Goal: Task Accomplishment & Management: Manage account settings

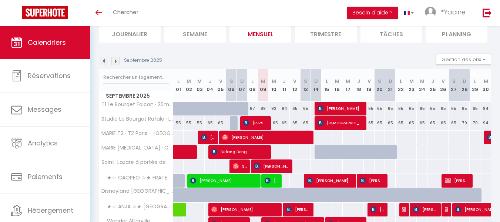
scroll to position [57, 0]
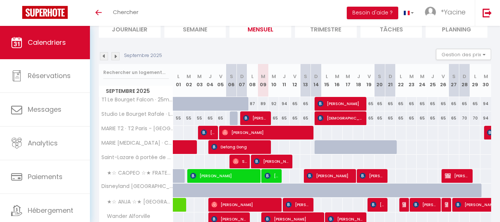
click at [234, 119] on div at bounding box center [235, 118] width 11 height 14
type input "65"
type input "Sam 06 Septembre 2025"
type input "Dim 07 Septembre 2025"
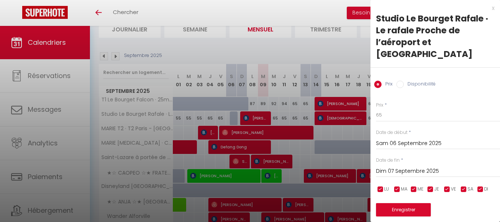
click at [487, 10] on div "x" at bounding box center [433, 8] width 124 height 9
select select
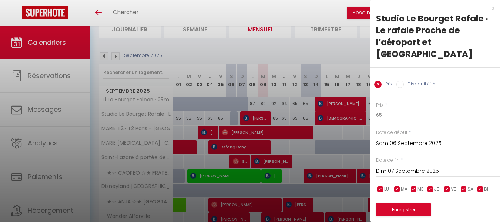
select select
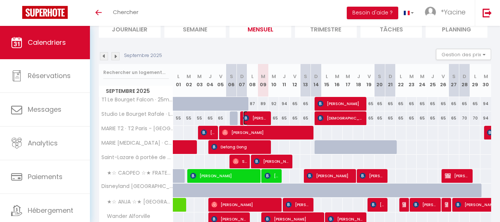
click at [259, 117] on span "[PERSON_NAME]" at bounding box center [255, 118] width 25 height 14
select select "OK"
select select "KO"
select select "0"
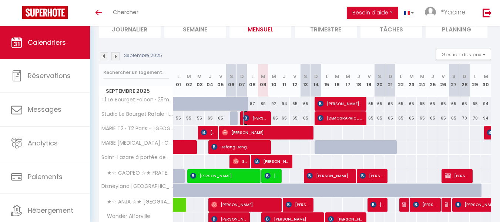
select select "1"
select select
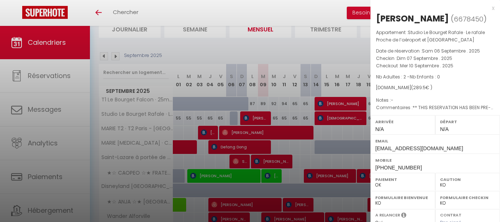
click at [486, 8] on div "x" at bounding box center [433, 8] width 124 height 9
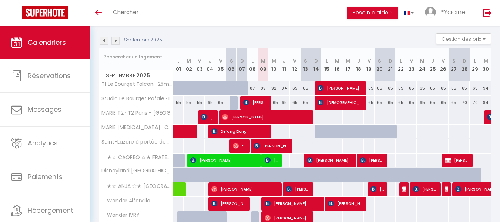
scroll to position [73, 0]
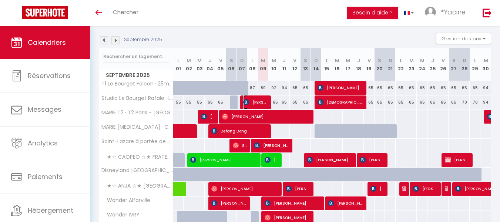
click at [245, 96] on span "[PERSON_NAME]" at bounding box center [255, 102] width 25 height 14
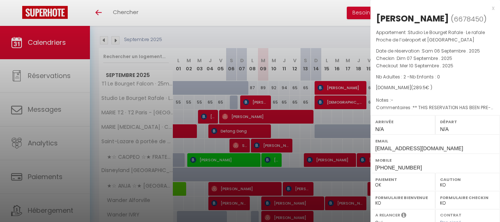
click at [489, 7] on div "x" at bounding box center [433, 8] width 124 height 9
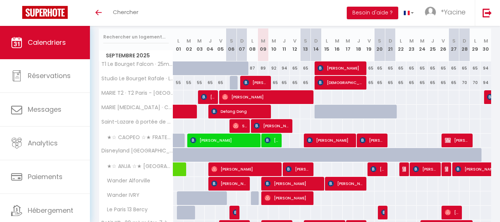
scroll to position [93, 0]
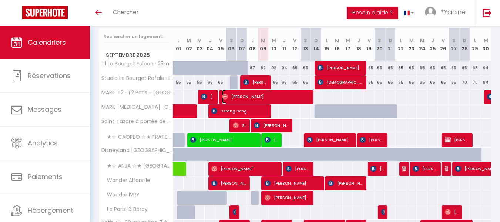
click at [247, 93] on span "[PERSON_NAME]" at bounding box center [267, 97] width 90 height 14
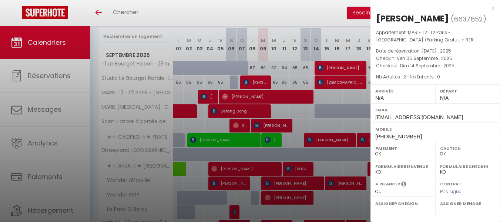
click at [493, 8] on div "x" at bounding box center [433, 8] width 124 height 9
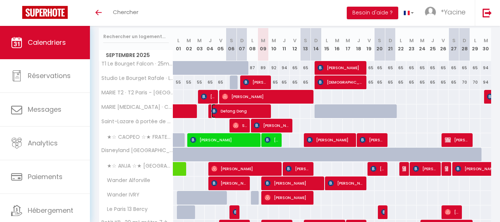
click at [243, 109] on span "Defang Dong" at bounding box center [239, 111] width 57 height 14
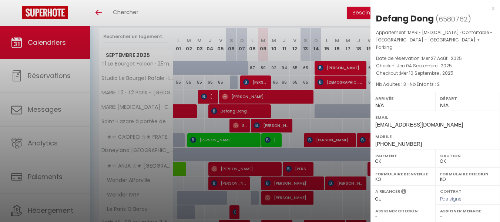
click at [493, 9] on div "x" at bounding box center [433, 8] width 124 height 9
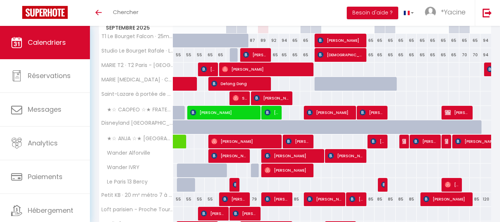
scroll to position [122, 0]
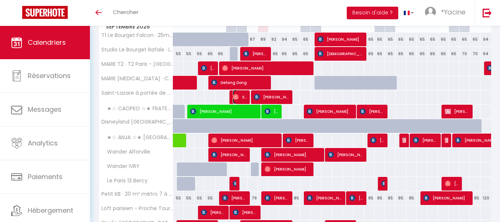
click at [244, 93] on span "Sinthu Sha" at bounding box center [240, 97] width 14 height 14
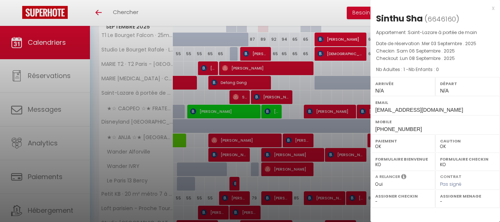
click at [494, 10] on div "x" at bounding box center [433, 8] width 124 height 9
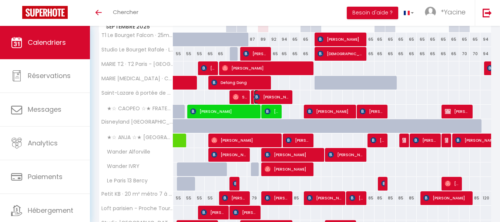
click at [270, 94] on span "[PERSON_NAME]" at bounding box center [272, 97] width 36 height 14
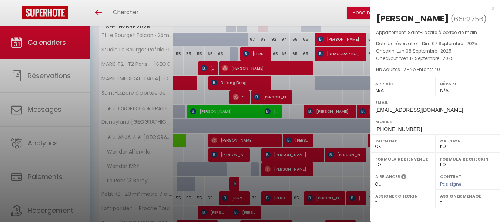
click at [493, 7] on div "x" at bounding box center [433, 8] width 124 height 9
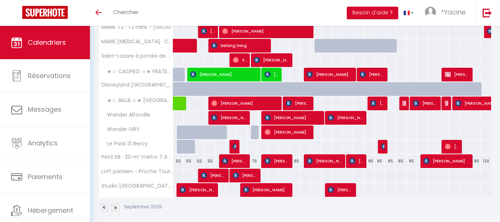
scroll to position [165, 0]
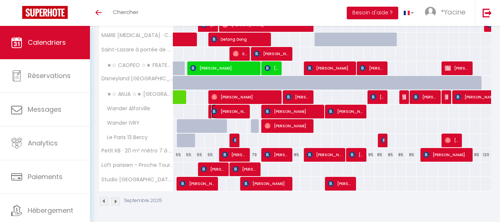
click at [240, 111] on span "[PERSON_NAME]" at bounding box center [229, 111] width 36 height 14
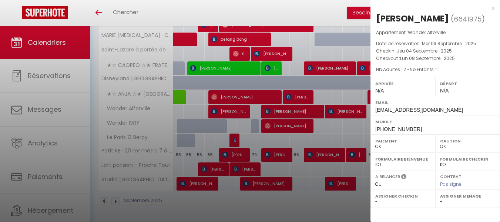
click at [493, 7] on div "x" at bounding box center [433, 8] width 124 height 9
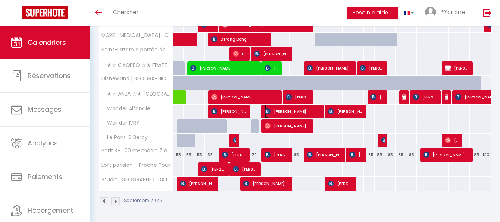
click at [274, 108] on span "[PERSON_NAME]" at bounding box center [293, 111] width 57 height 14
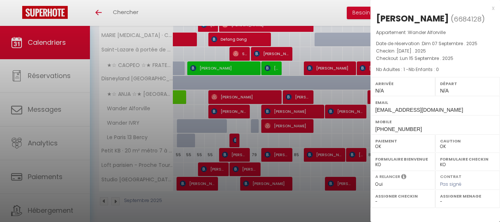
click at [493, 9] on div "x" at bounding box center [433, 8] width 124 height 9
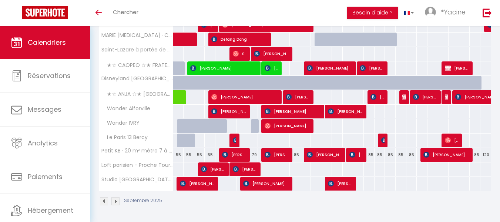
click at [256, 124] on div at bounding box center [256, 126] width 11 height 14
click at [279, 124] on span "[PERSON_NAME]" at bounding box center [288, 126] width 47 height 14
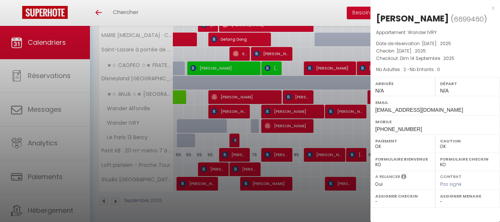
click at [494, 8] on div "x" at bounding box center [433, 8] width 124 height 9
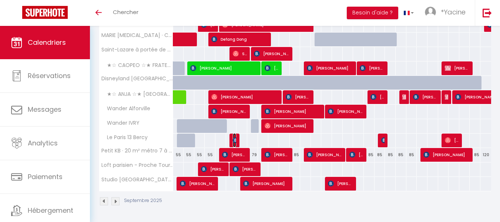
click at [233, 139] on img at bounding box center [236, 140] width 6 height 6
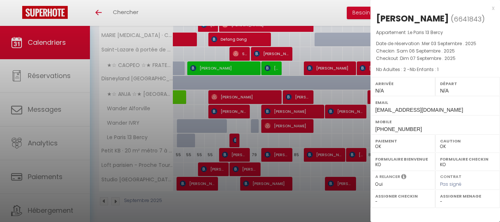
click at [491, 8] on div "x" at bounding box center [433, 8] width 124 height 9
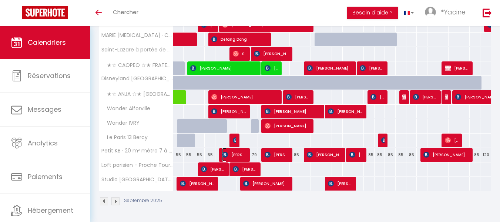
click at [236, 154] on span "[PERSON_NAME]" at bounding box center [234, 155] width 25 height 14
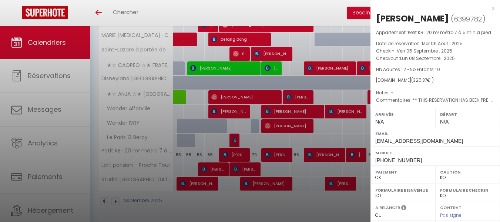
click at [487, 9] on div "x" at bounding box center [433, 8] width 124 height 9
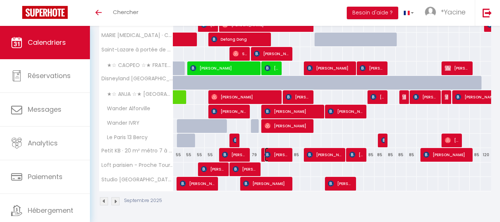
click at [275, 154] on span "[PERSON_NAME]" at bounding box center [277, 155] width 25 height 14
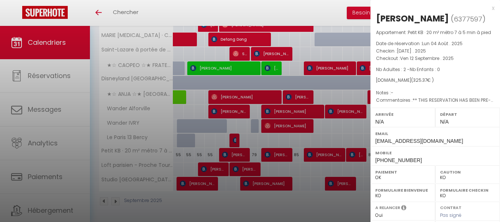
drag, startPoint x: 489, startPoint y: 7, endPoint x: 484, endPoint y: 9, distance: 5.0
click at [488, 7] on div "x" at bounding box center [433, 8] width 124 height 9
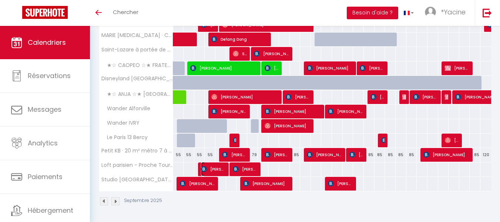
click at [209, 171] on span "[PERSON_NAME]" at bounding box center [213, 169] width 25 height 14
select select "OK"
select select "35892"
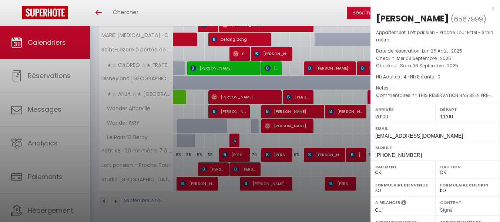
click at [486, 9] on div "x" at bounding box center [433, 8] width 124 height 9
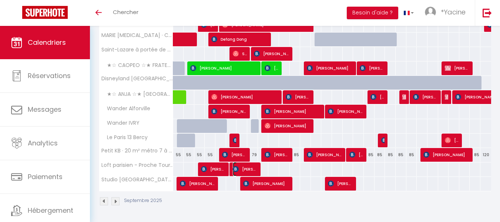
click at [236, 166] on span "[PERSON_NAME]" at bounding box center [245, 169] width 25 height 14
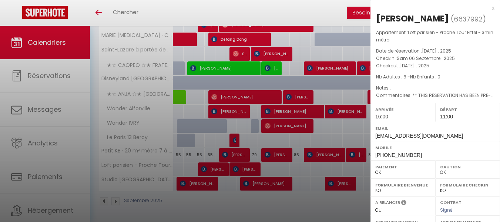
click at [490, 7] on div "x [PERSON_NAME] ( 6637992 ) Appartement : Loft parisien - Proche Tour Eiffel - …" at bounding box center [436, 157] width 130 height 315
click at [487, 7] on div "x" at bounding box center [433, 8] width 124 height 9
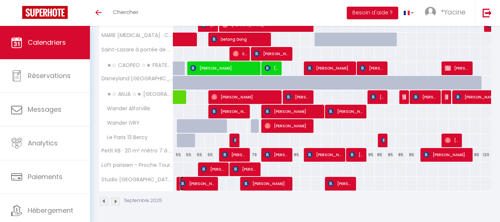
click at [196, 186] on span "[PERSON_NAME]" at bounding box center [198, 184] width 36 height 14
click at [0, 0] on div at bounding box center [0, 0] width 0 height 0
select select
click at [253, 185] on span "[PERSON_NAME]" at bounding box center [266, 184] width 47 height 14
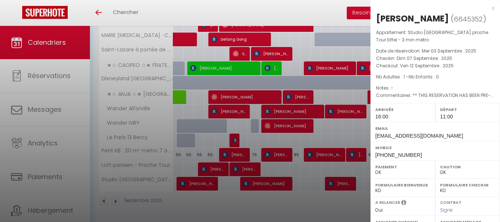
click at [489, 10] on div "x" at bounding box center [433, 8] width 124 height 9
